Goal: Check status

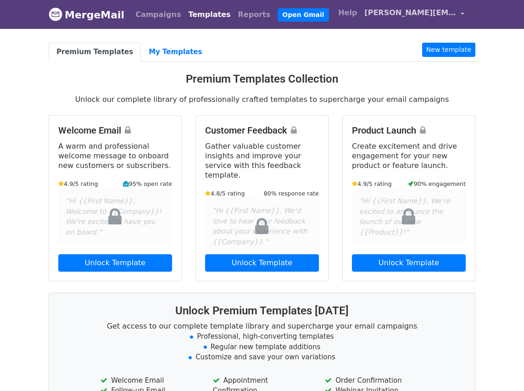
click at [393, 12] on span "[PERSON_NAME][EMAIL_ADDRESS][DOMAIN_NAME]" at bounding box center [411, 12] width 92 height 11
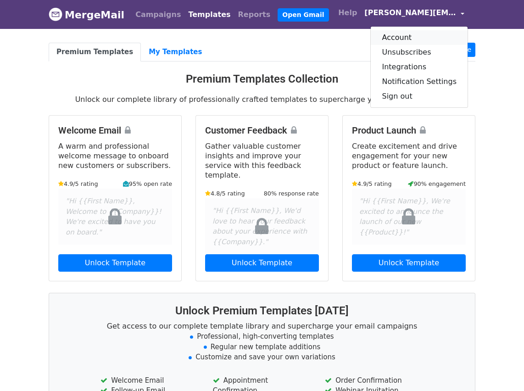
click at [404, 38] on link "Account" at bounding box center [419, 37] width 97 height 15
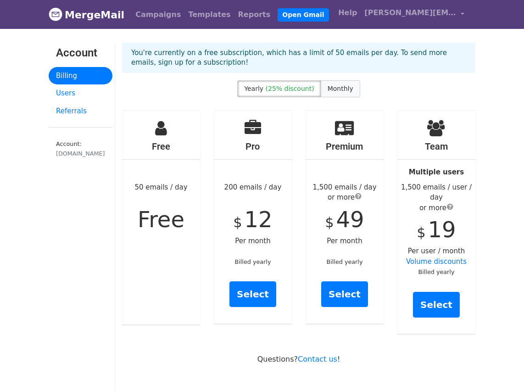
click at [340, 90] on span "Monthly" at bounding box center [341, 88] width 26 height 7
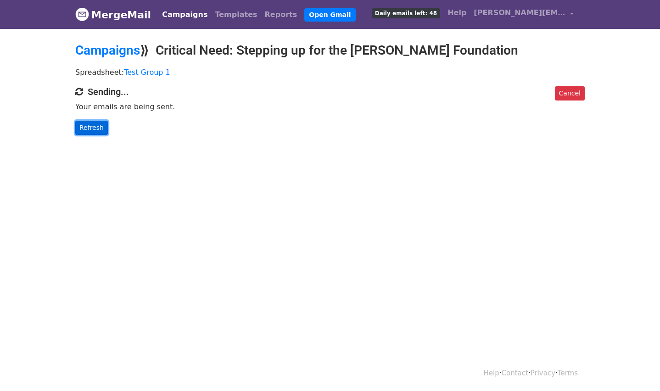
click at [100, 128] on link "Refresh" at bounding box center [91, 128] width 33 height 14
click at [84, 127] on link "Refresh" at bounding box center [91, 128] width 33 height 14
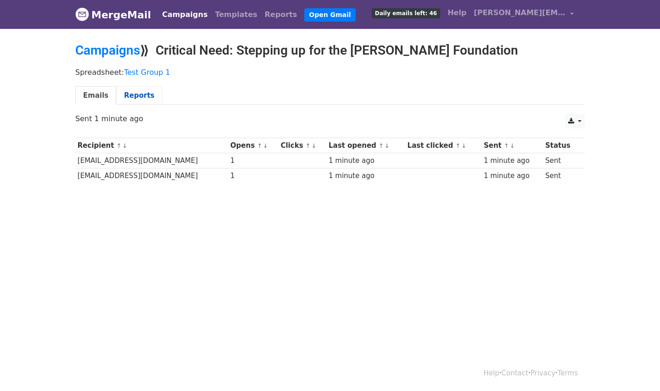
click at [118, 97] on link "Reports" at bounding box center [139, 95] width 46 height 19
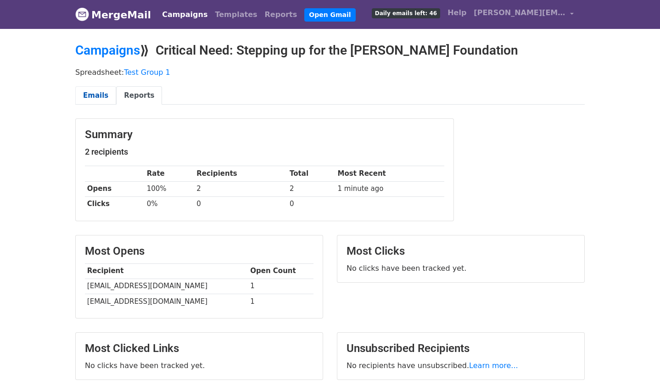
click at [93, 90] on link "Emails" at bounding box center [95, 95] width 41 height 19
